Goal: Task Accomplishment & Management: Use online tool/utility

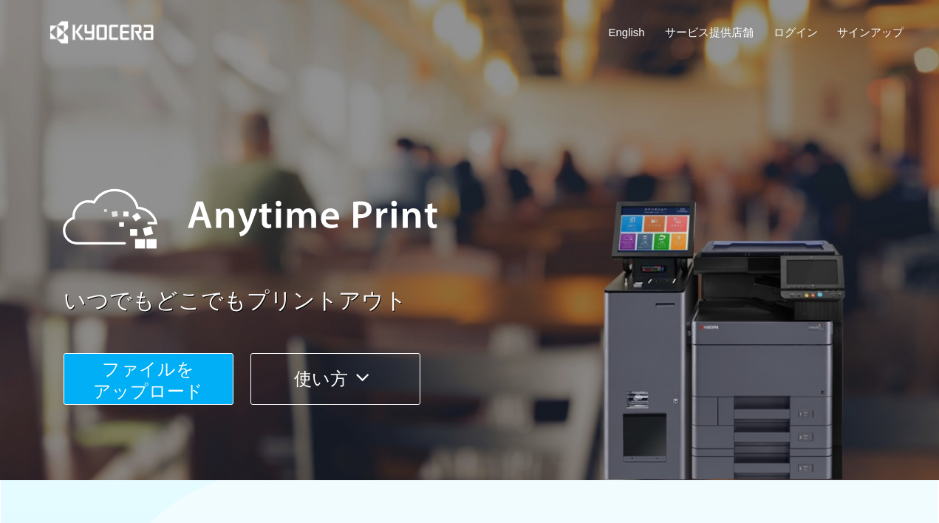
scroll to position [222, 0]
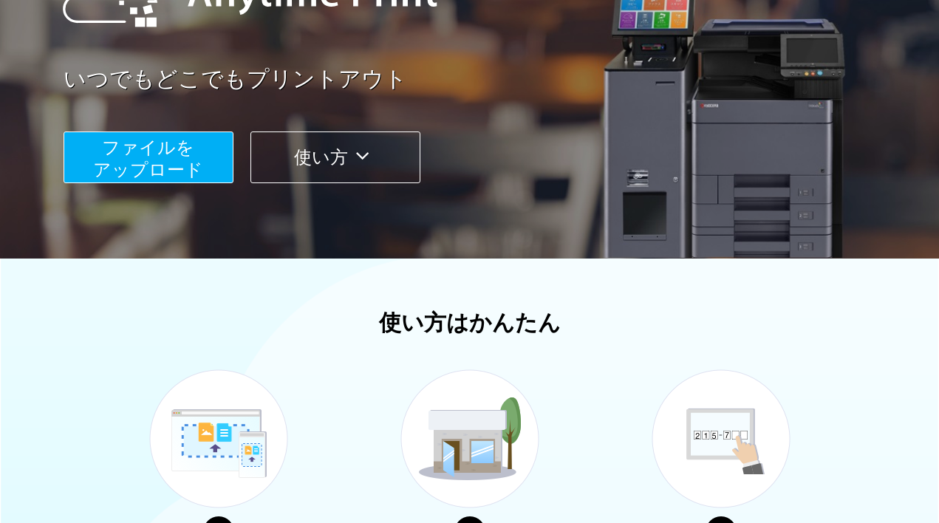
click at [179, 158] on span "ファイルを ​​アップロード" at bounding box center [148, 158] width 110 height 42
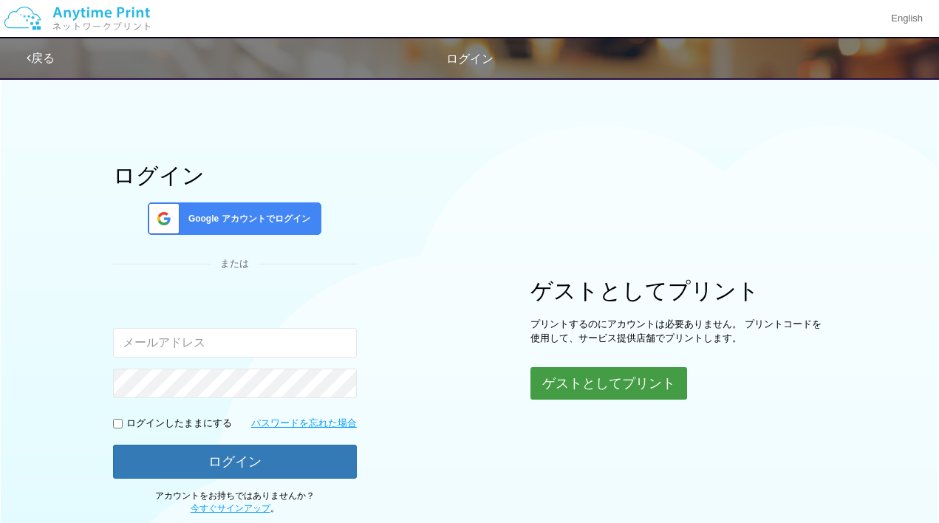
click at [632, 379] on button "ゲストとしてプリント" at bounding box center [608, 383] width 157 height 33
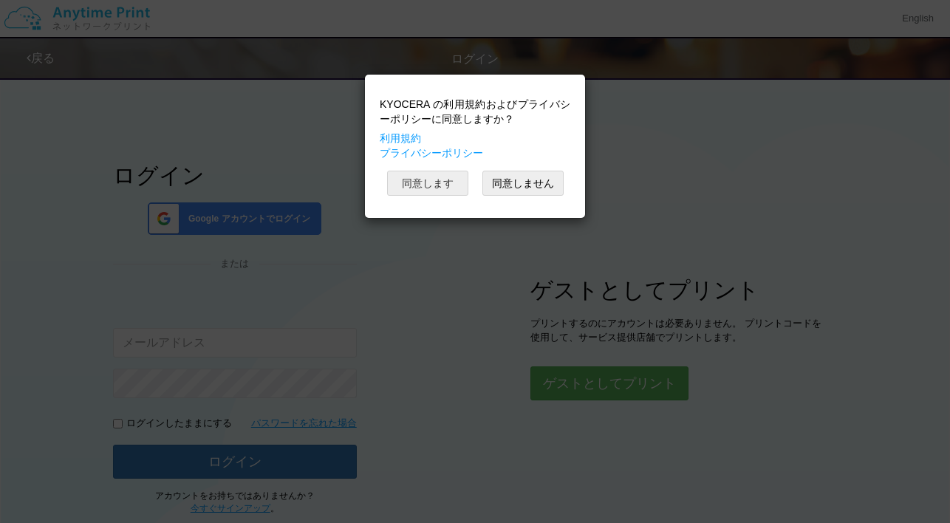
click at [405, 182] on button "同意します" at bounding box center [427, 183] width 81 height 25
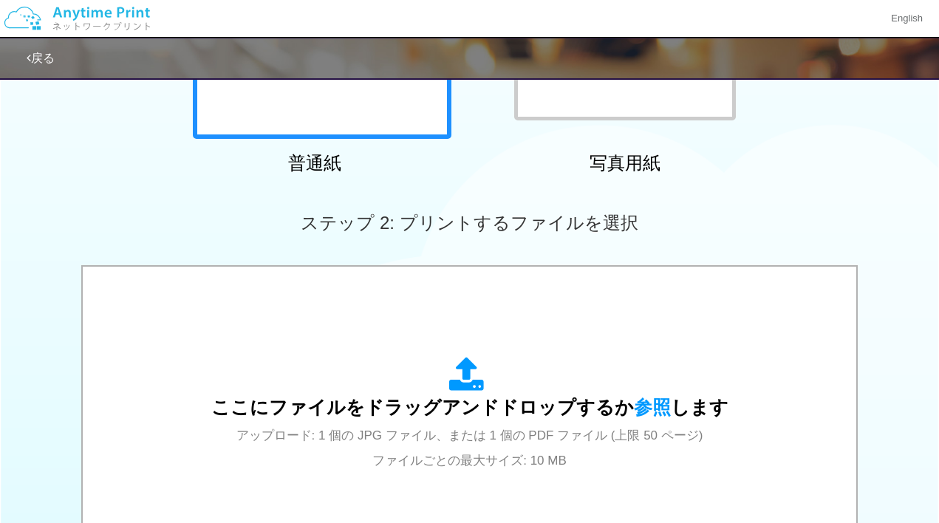
scroll to position [443, 0]
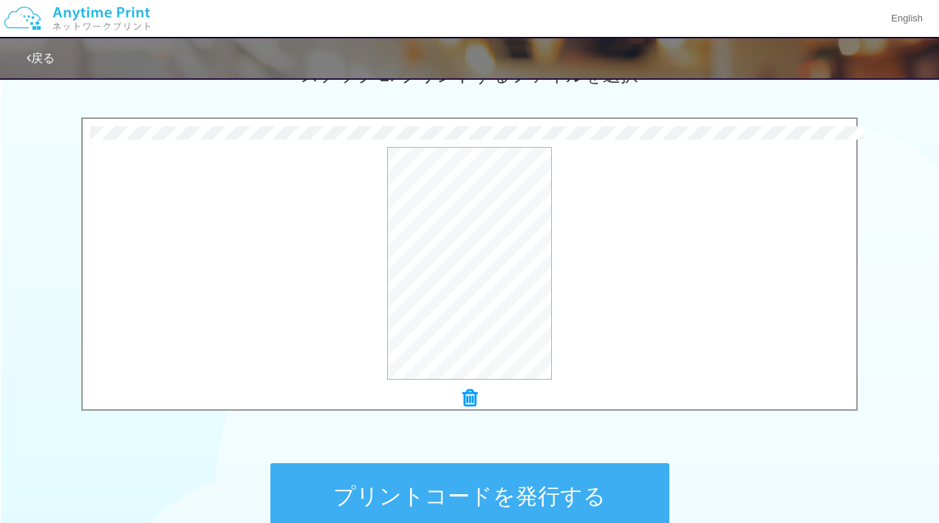
click at [499, 497] on button "プリントコードを発行する" at bounding box center [469, 496] width 399 height 66
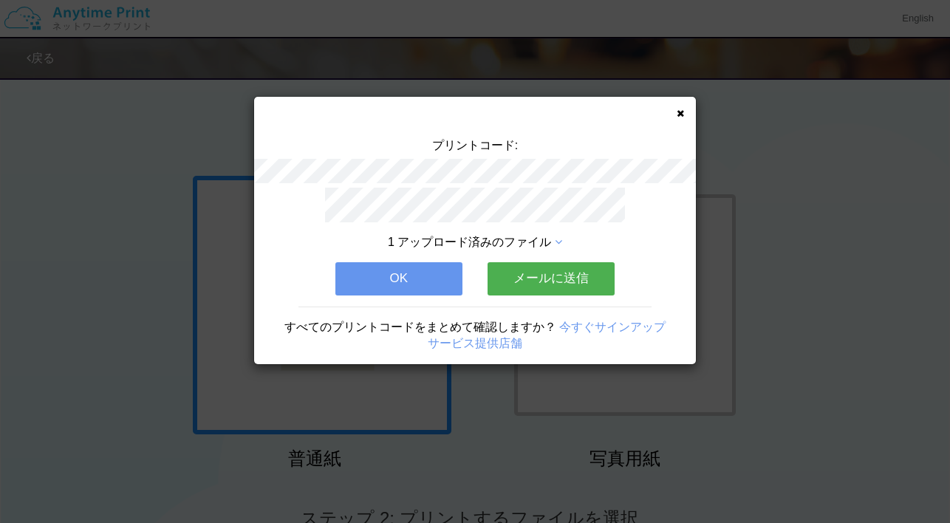
click at [558, 276] on button "メールに送信" at bounding box center [551, 278] width 127 height 33
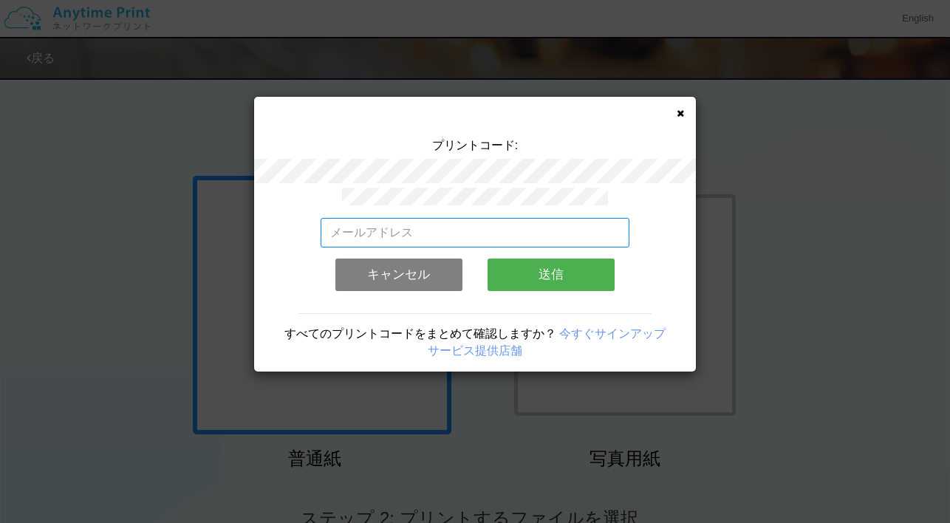
click at [403, 225] on input "email" at bounding box center [475, 233] width 309 height 30
type input "[EMAIL_ADDRESS][DOMAIN_NAME]"
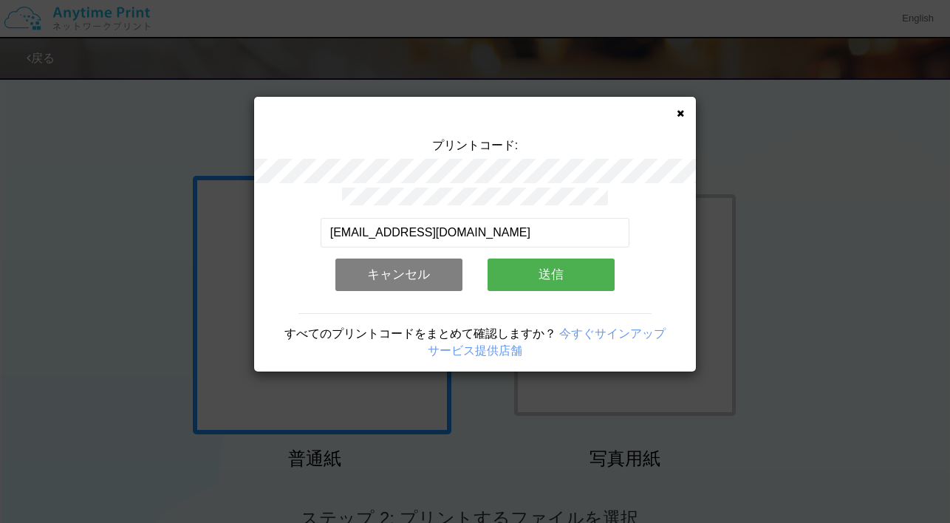
click at [525, 274] on button "送信" at bounding box center [551, 275] width 127 height 33
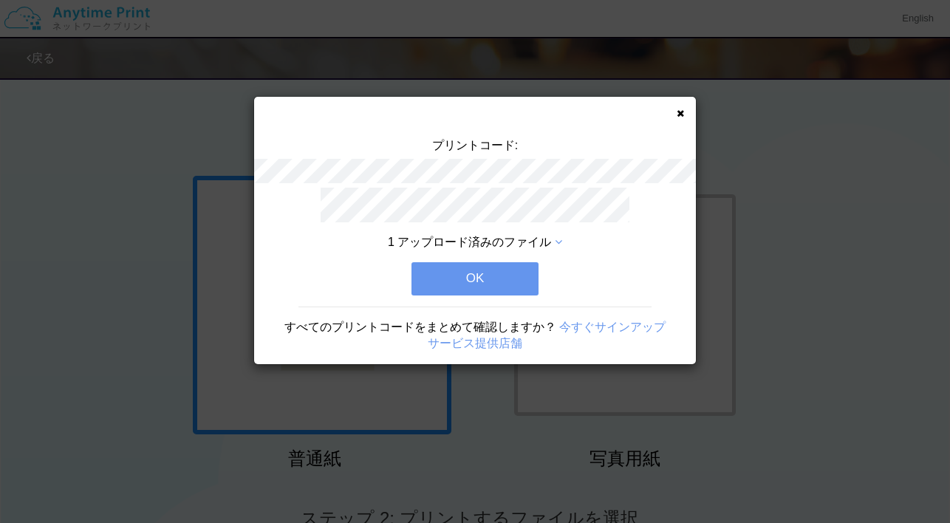
click at [495, 275] on button "OK" at bounding box center [474, 278] width 127 height 33
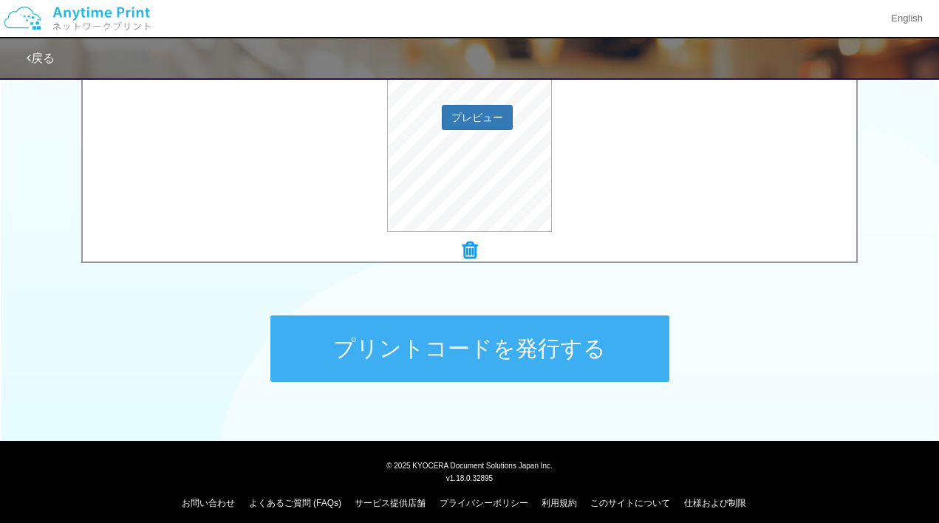
scroll to position [601, 0]
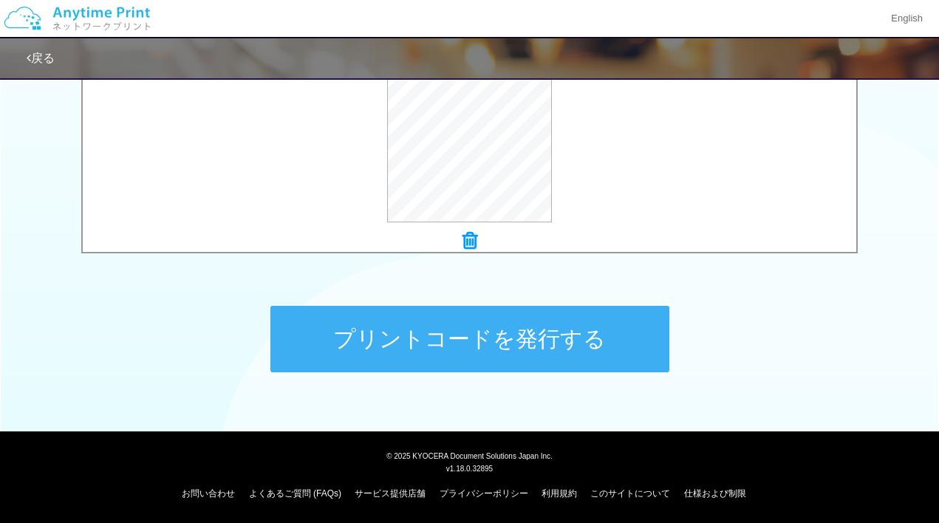
click at [520, 352] on button "プリントコードを発行する" at bounding box center [469, 339] width 399 height 66
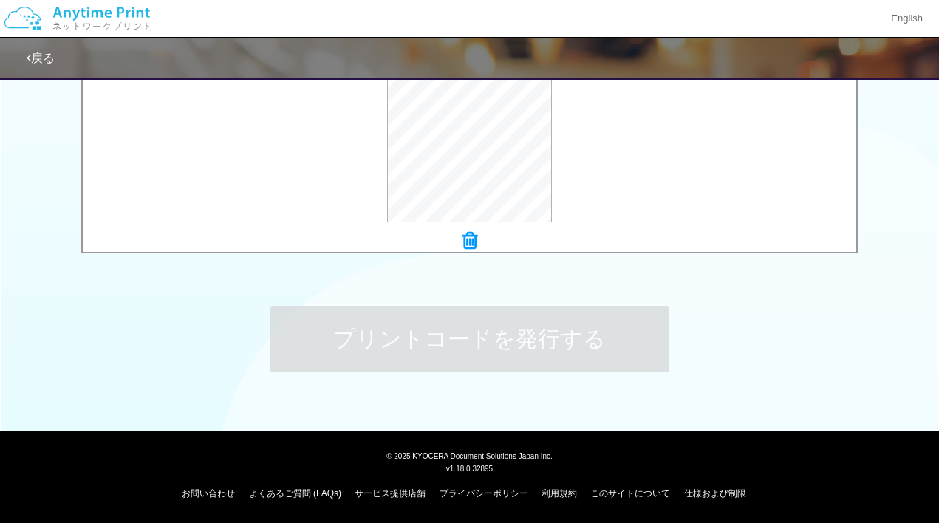
scroll to position [0, 0]
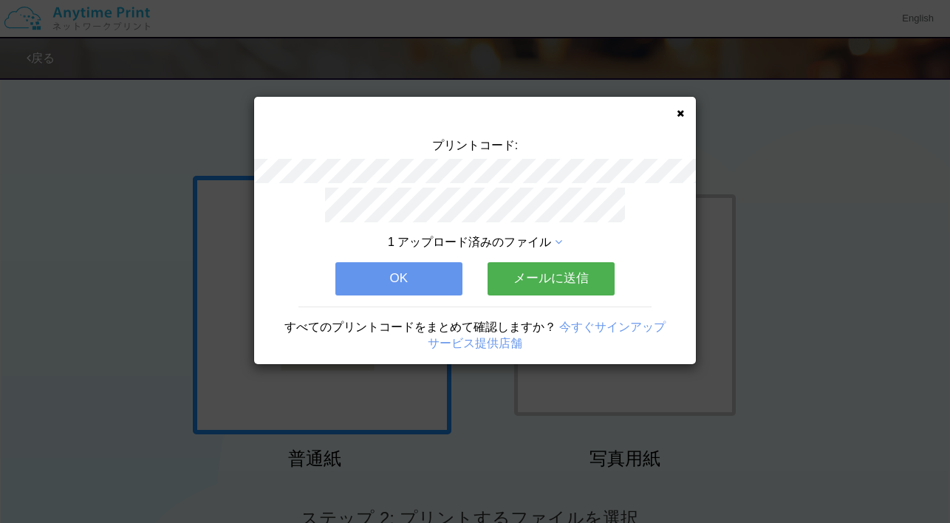
click at [530, 275] on button "メールに送信" at bounding box center [551, 278] width 127 height 33
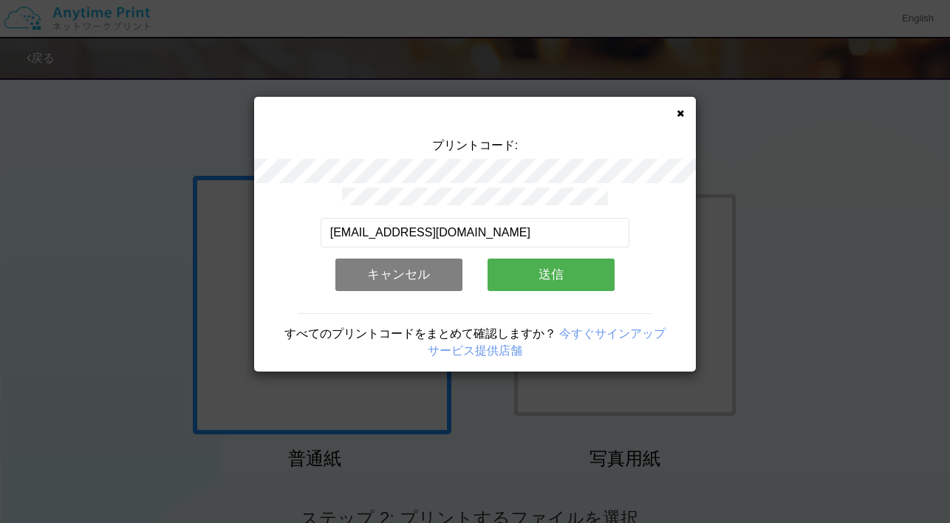
click at [541, 265] on button "送信" at bounding box center [551, 275] width 127 height 33
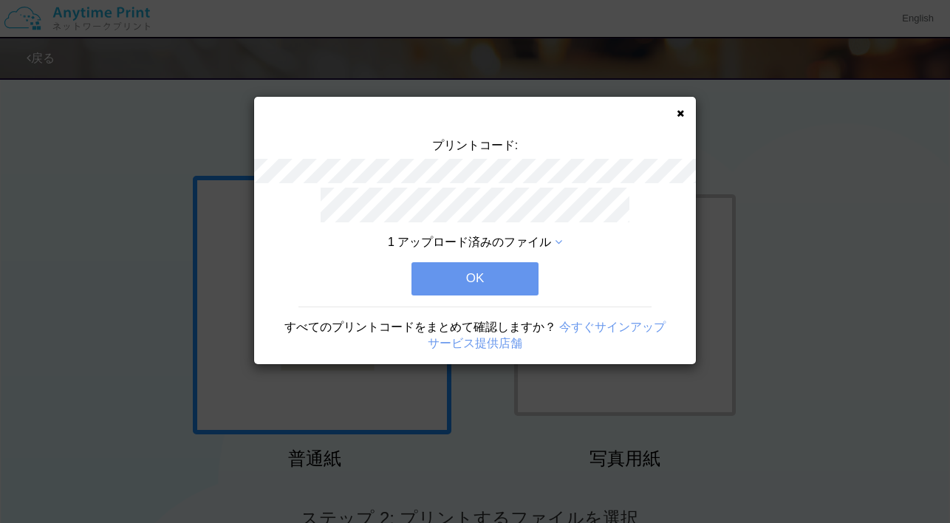
click at [512, 273] on button "OK" at bounding box center [474, 278] width 127 height 33
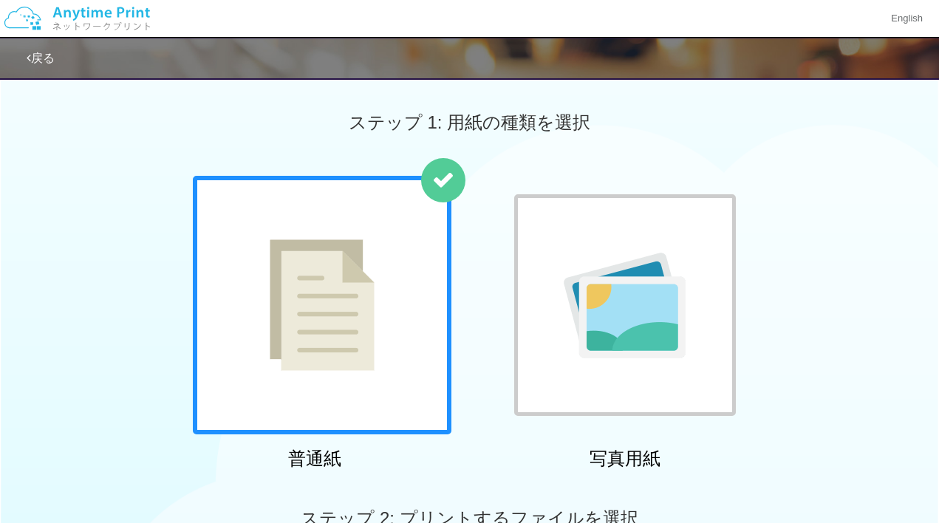
drag, startPoint x: 708, startPoint y: 101, endPoint x: 711, endPoint y: 72, distance: 29.0
click at [708, 101] on div "ステップ 1: 用紙の種類を選択" at bounding box center [469, 122] width 939 height 106
